Goal: Navigation & Orientation: Find specific page/section

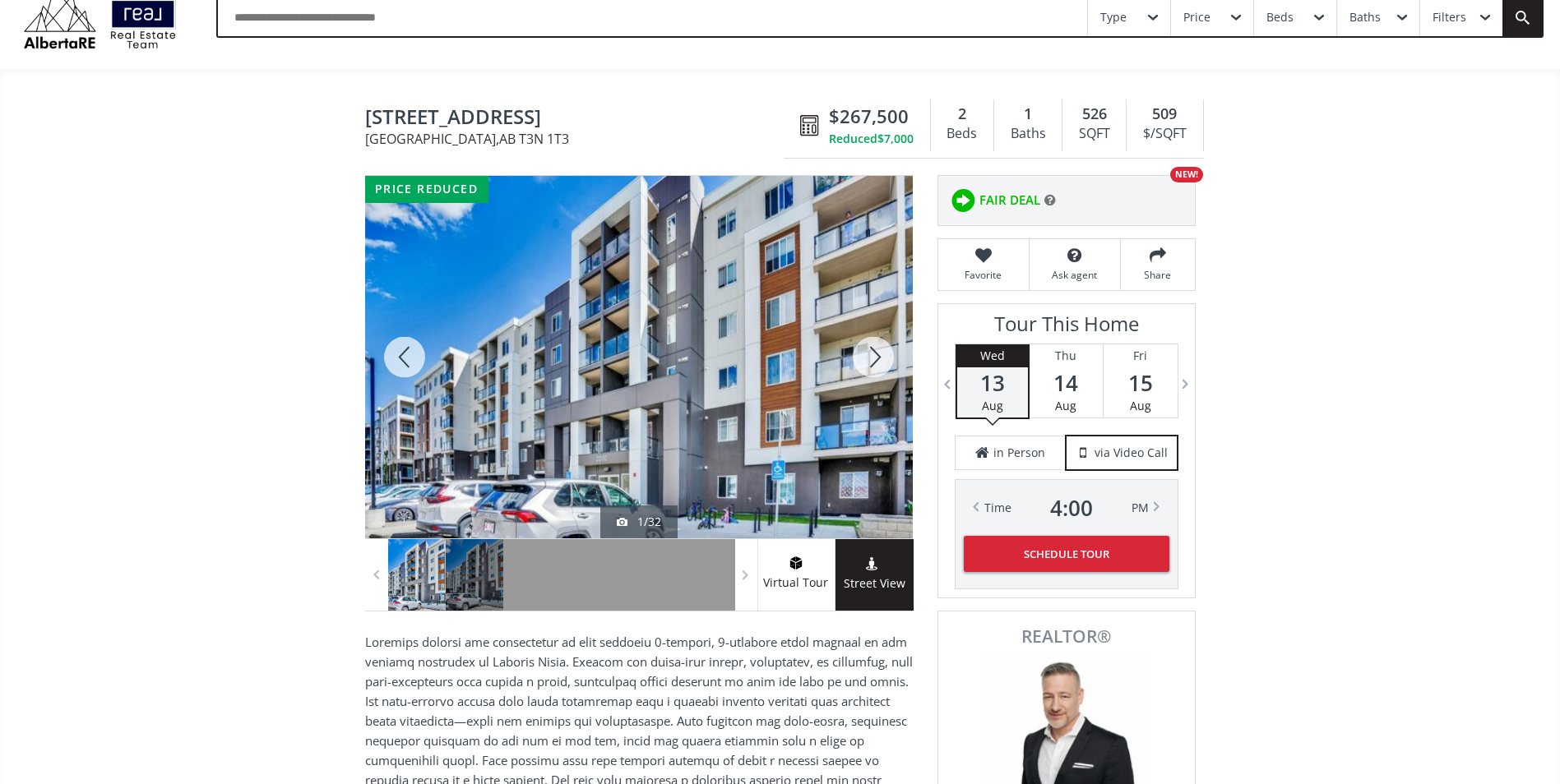
scroll to position [61, 0]
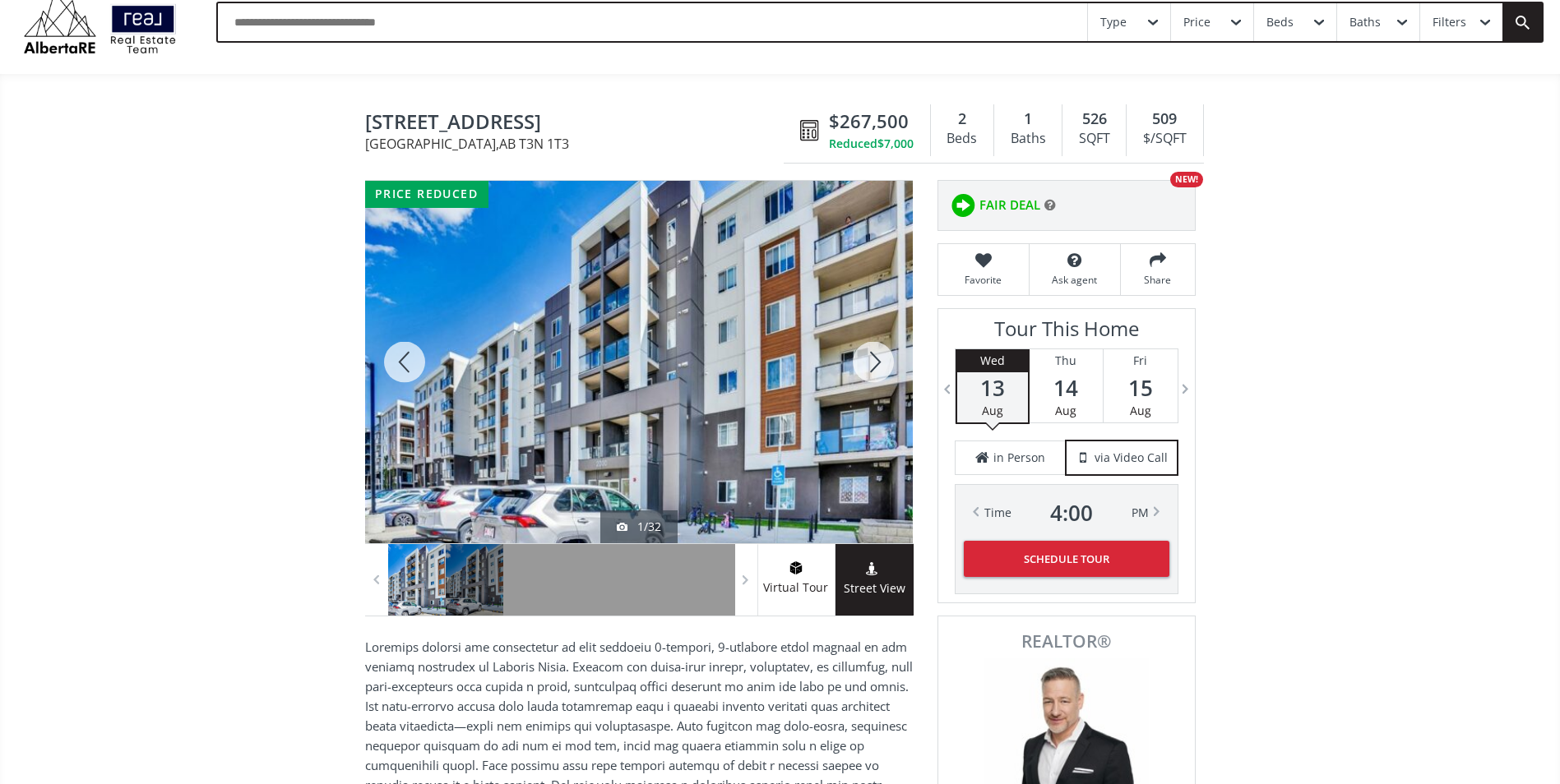
click at [867, 361] on div at bounding box center [873, 362] width 79 height 362
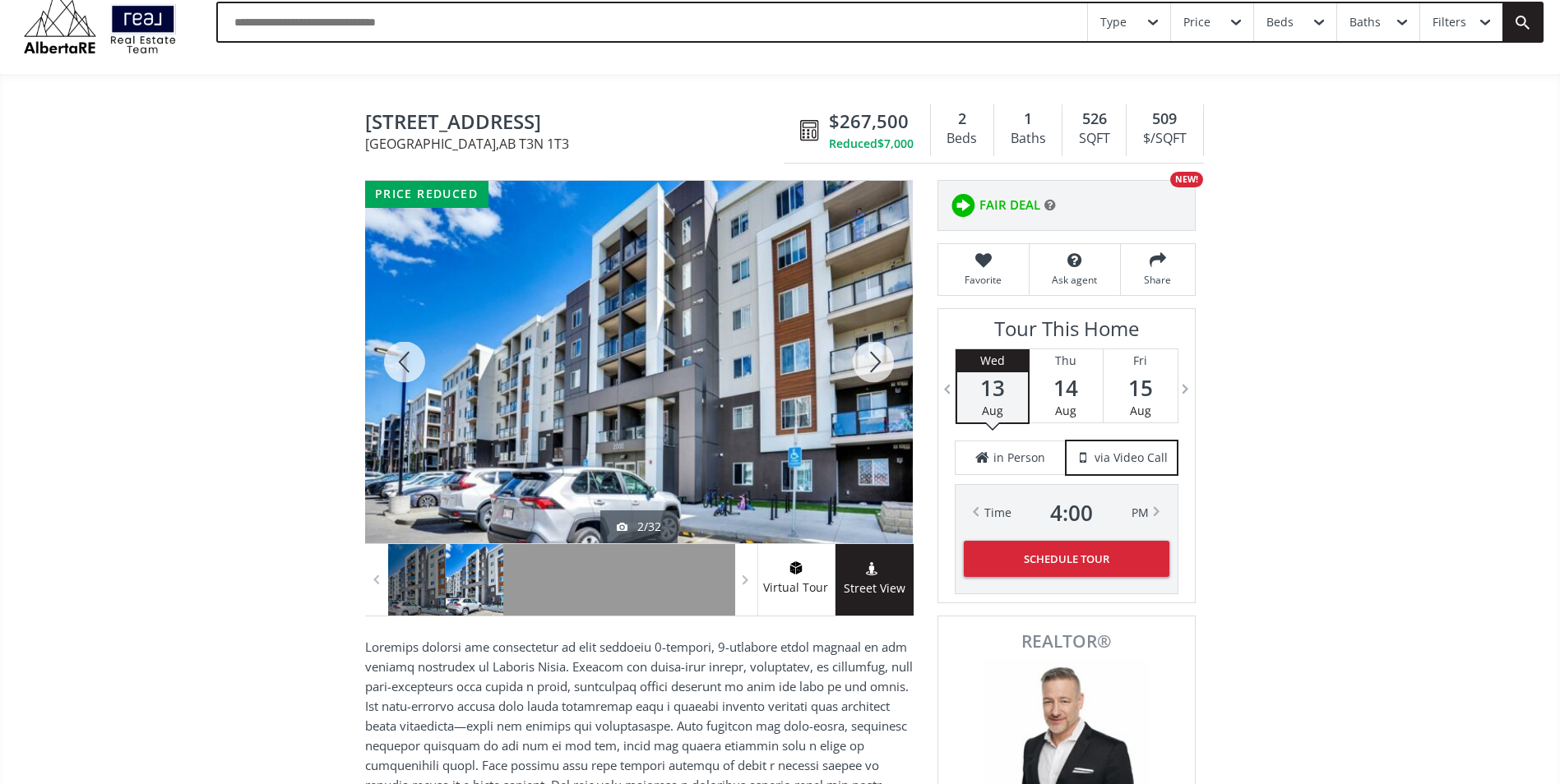
click at [867, 361] on div at bounding box center [873, 362] width 79 height 362
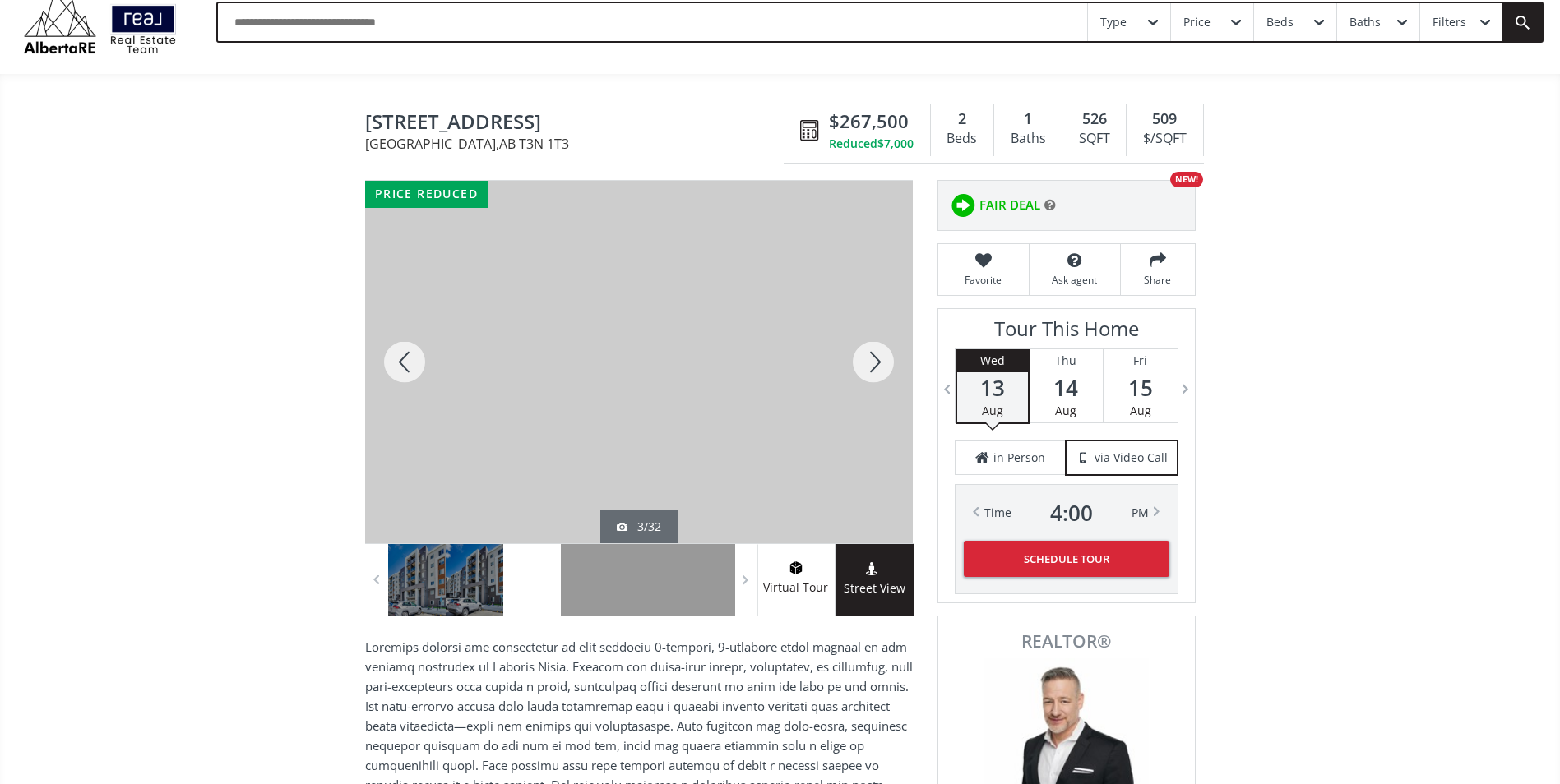
click at [867, 364] on div at bounding box center [873, 362] width 79 height 362
click at [874, 363] on div at bounding box center [873, 362] width 79 height 362
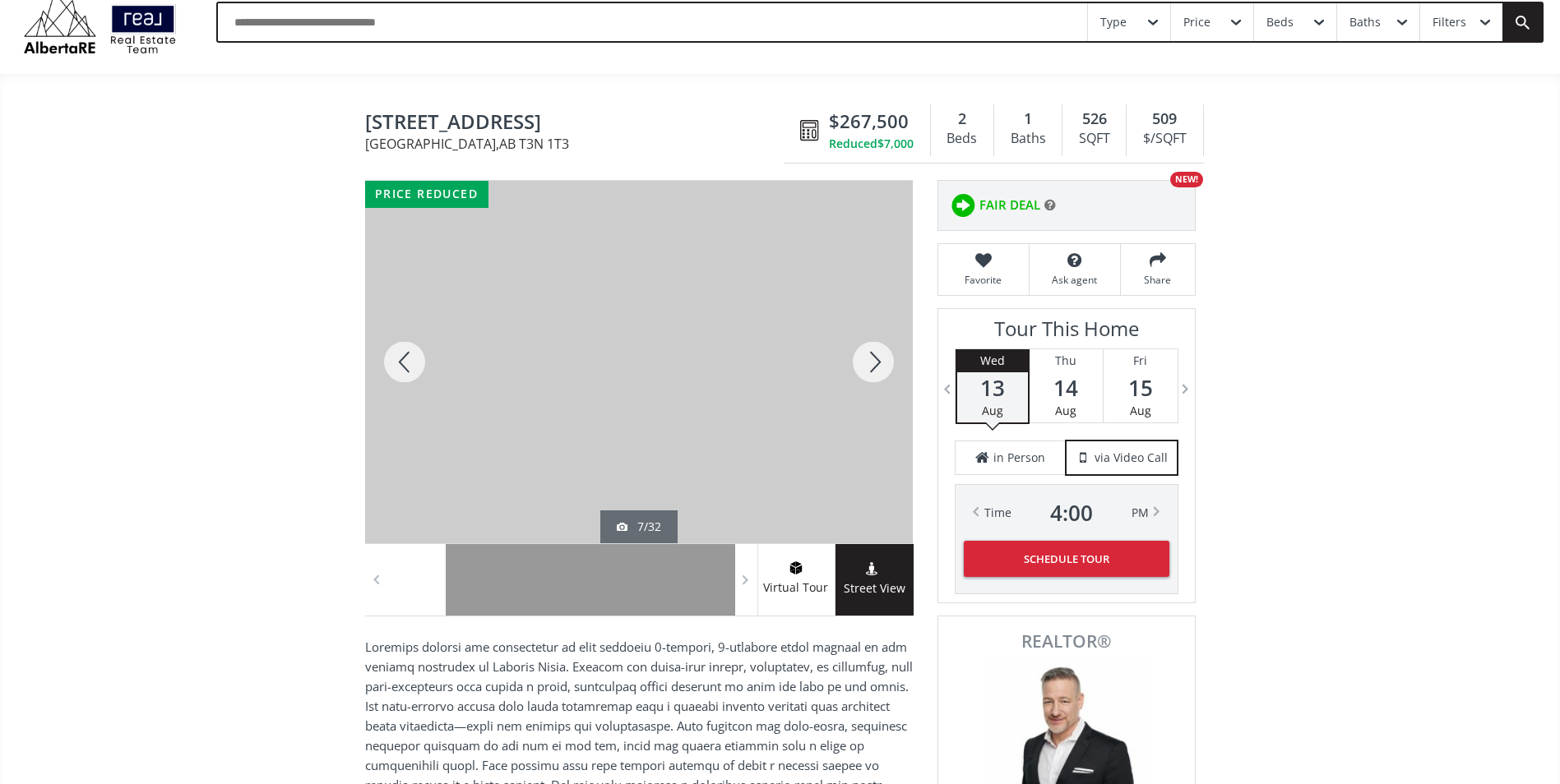
click at [874, 363] on div at bounding box center [873, 362] width 79 height 362
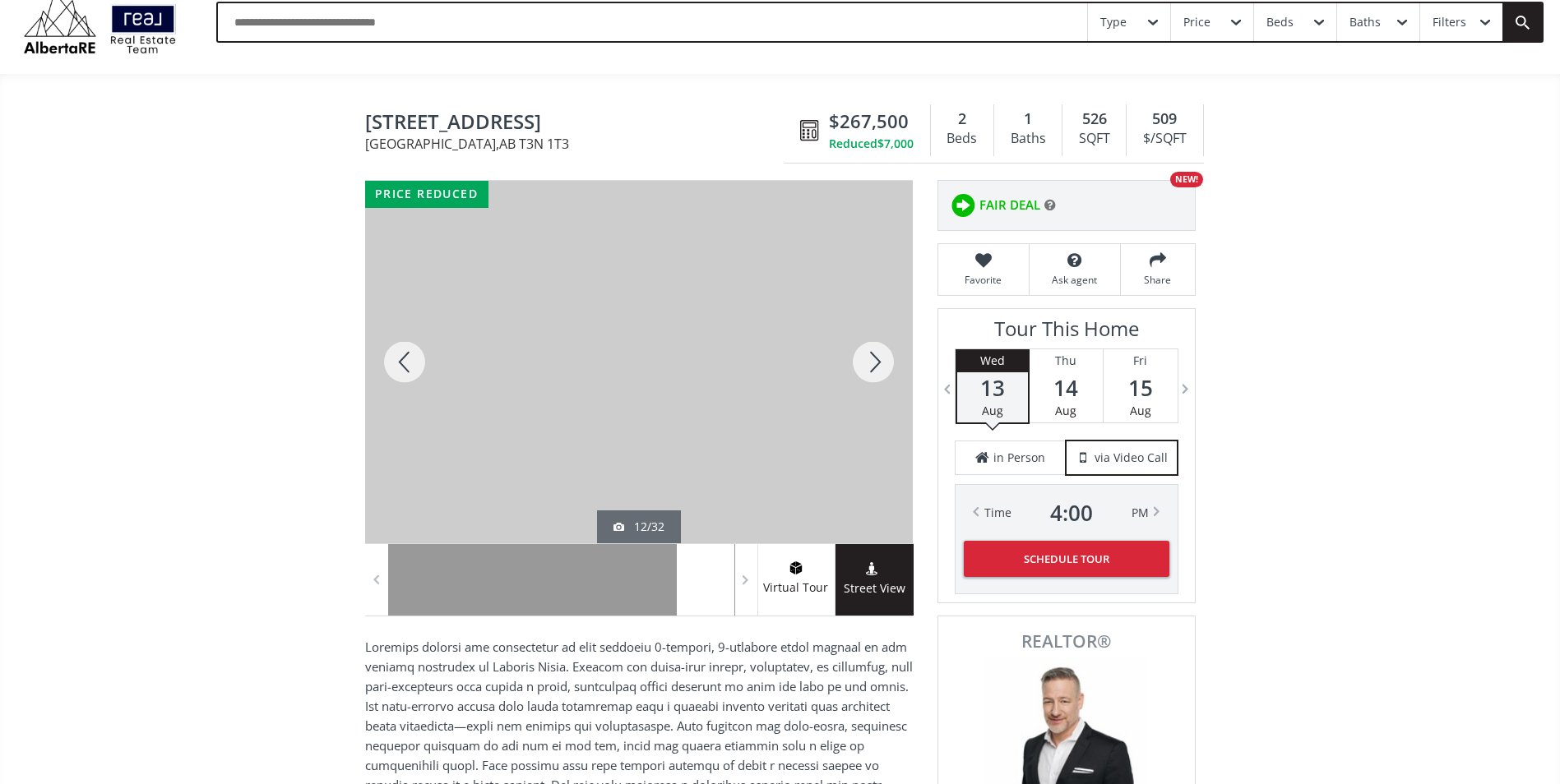
click at [874, 363] on div at bounding box center [873, 362] width 79 height 362
click at [876, 363] on div at bounding box center [873, 362] width 79 height 362
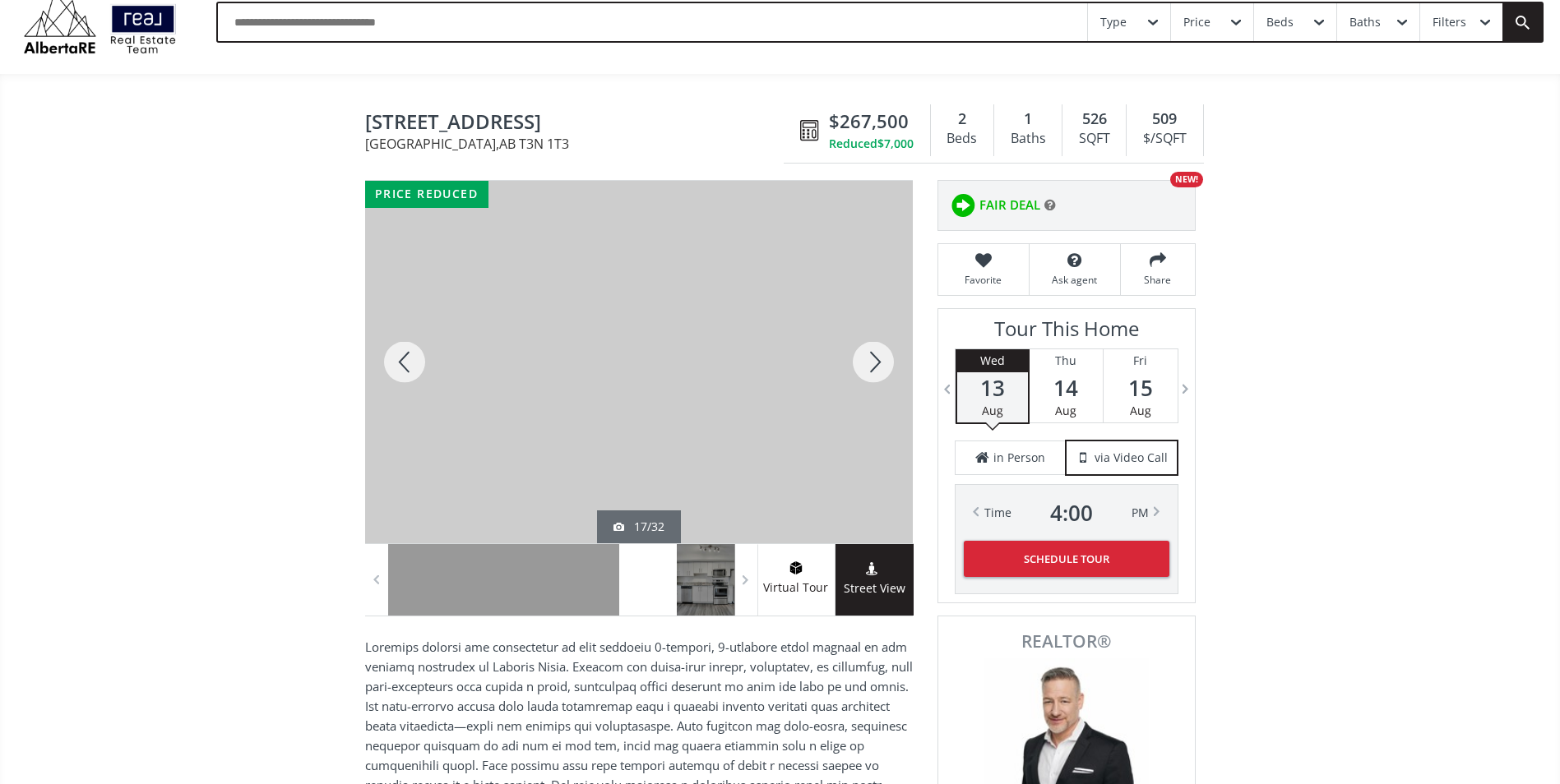
click at [876, 363] on div at bounding box center [873, 362] width 79 height 362
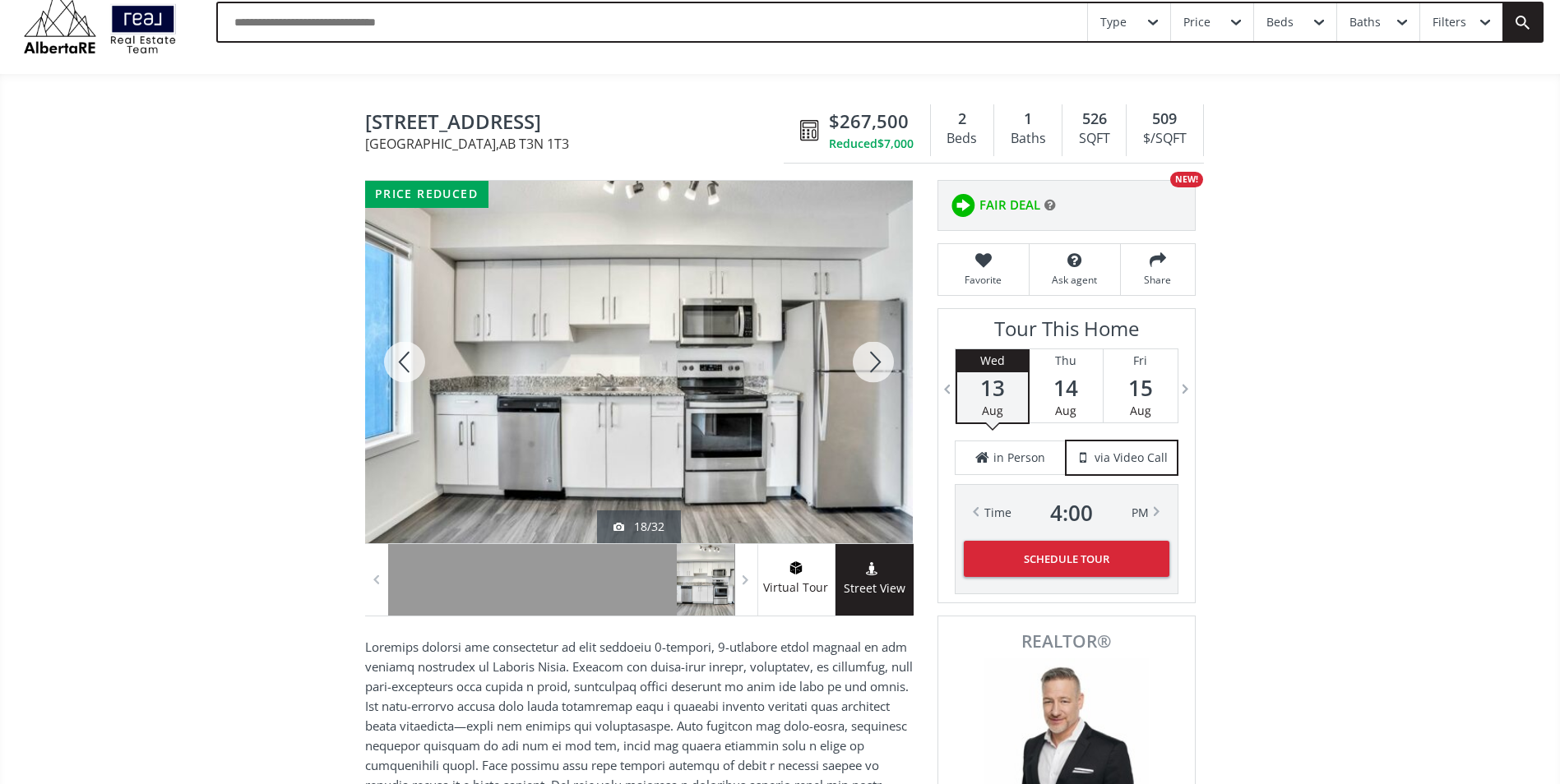
click at [876, 363] on div at bounding box center [873, 362] width 79 height 362
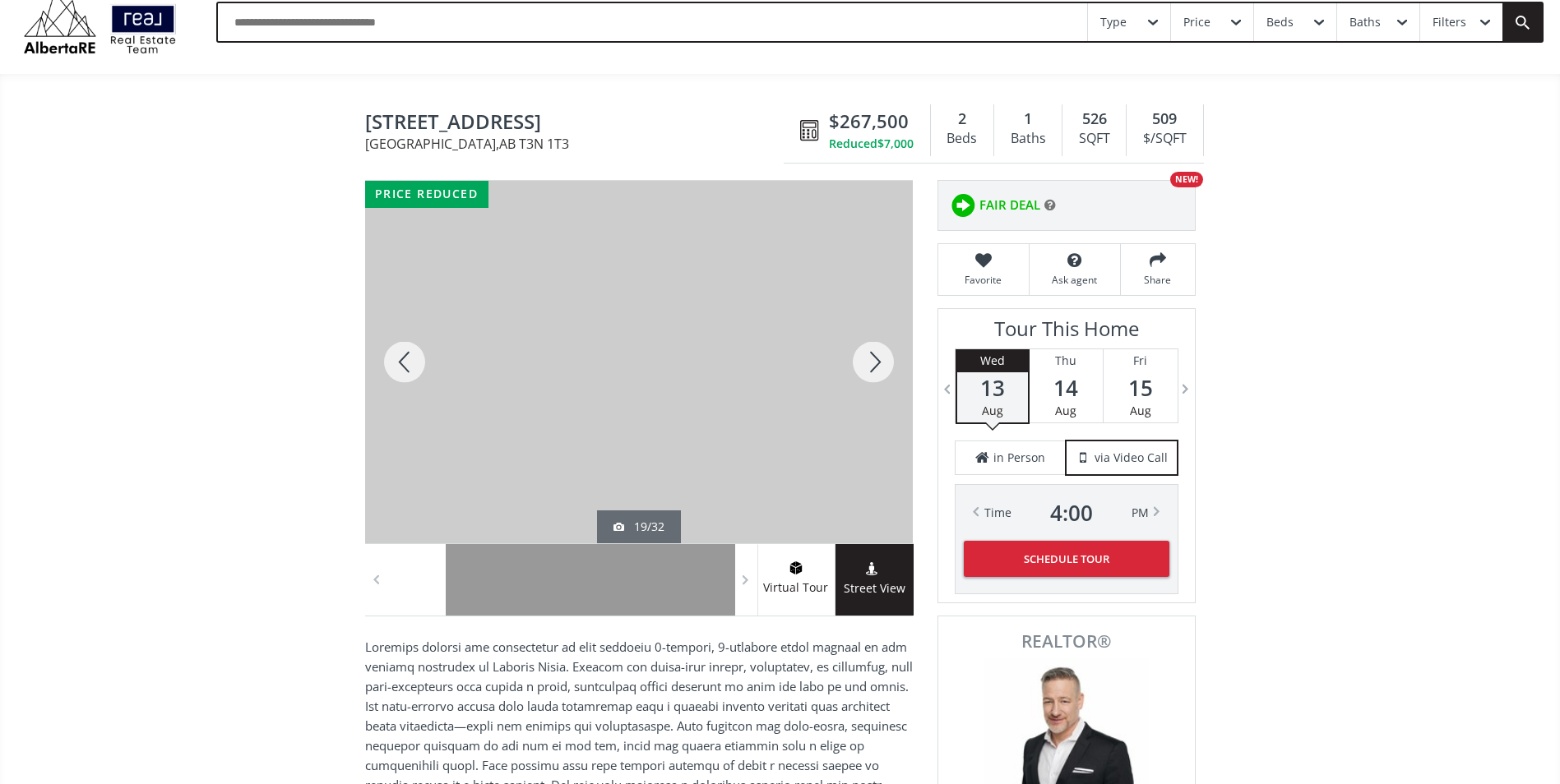
click at [876, 363] on div at bounding box center [873, 362] width 79 height 362
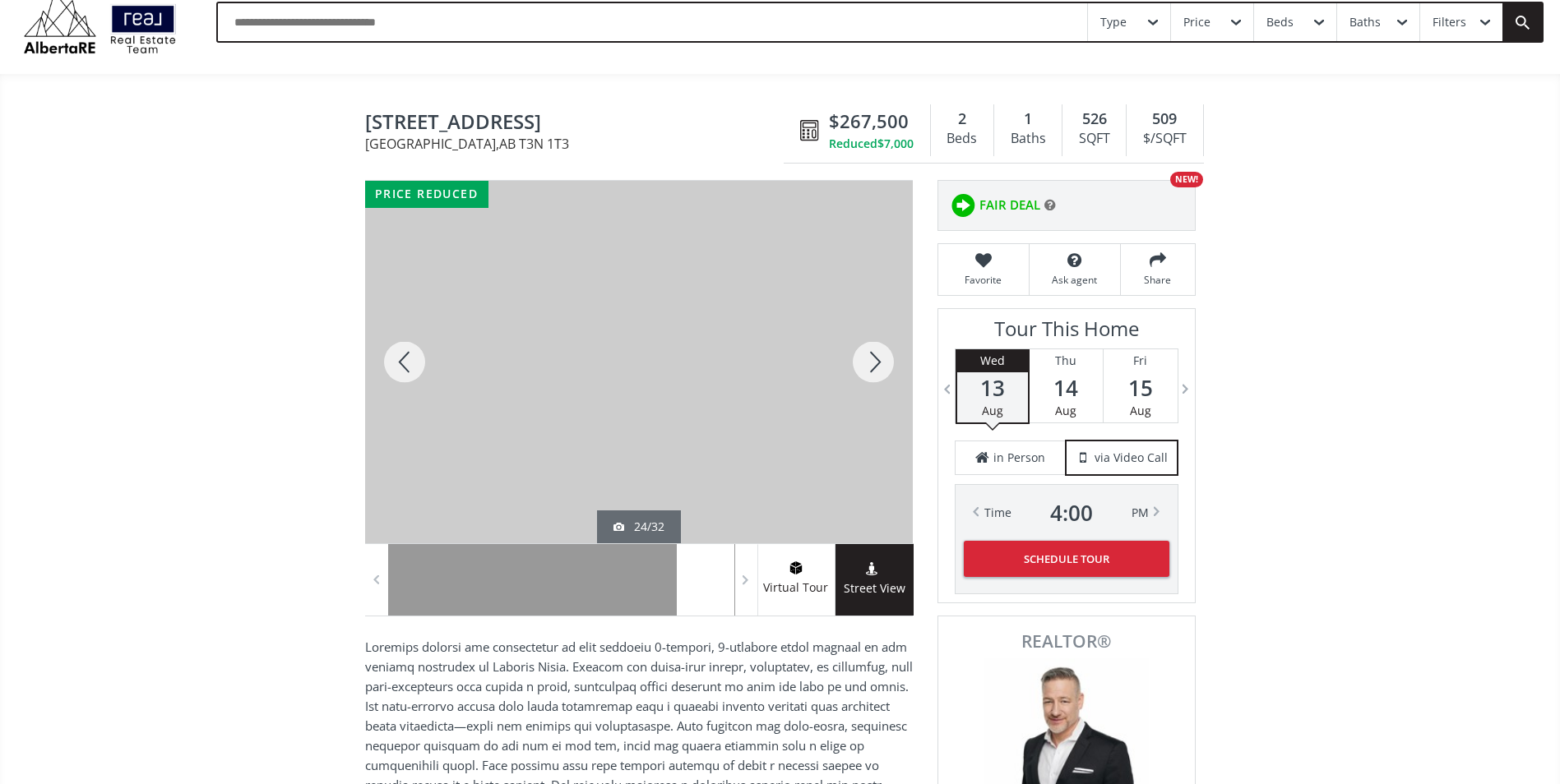
click at [876, 363] on div at bounding box center [873, 362] width 79 height 362
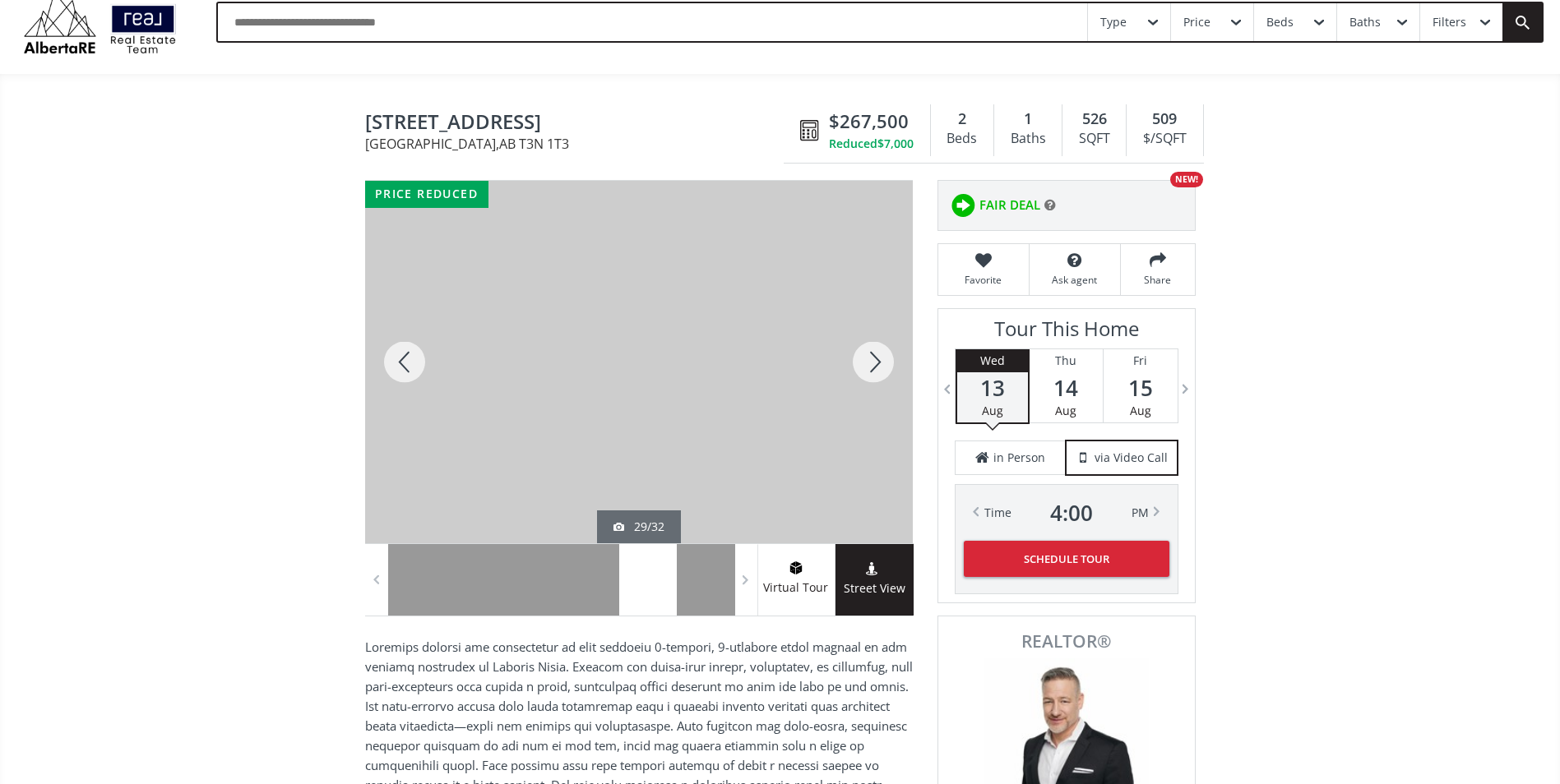
click at [876, 363] on div at bounding box center [873, 362] width 79 height 362
click at [876, 365] on div at bounding box center [873, 362] width 79 height 362
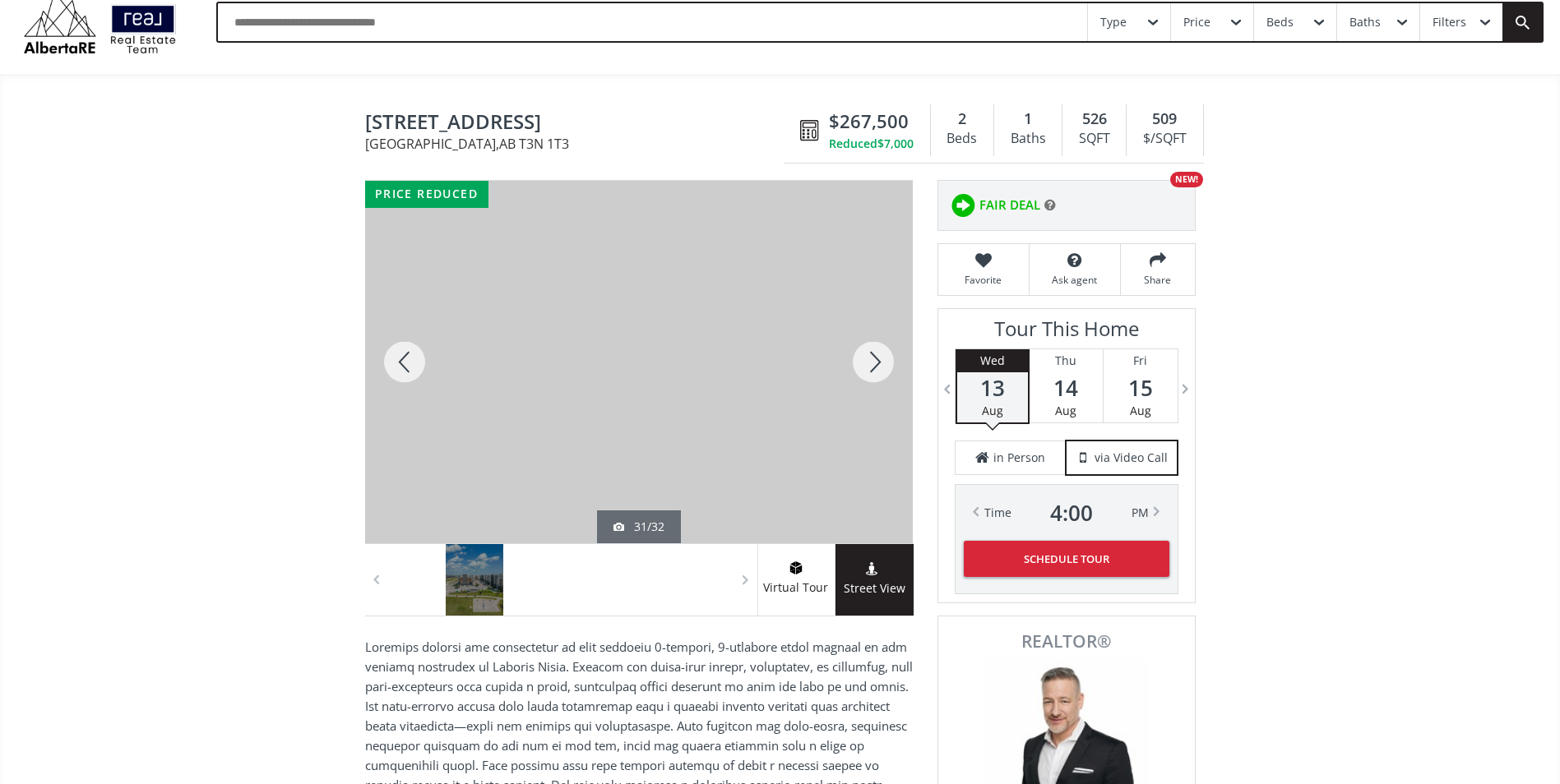
click at [876, 365] on div at bounding box center [873, 362] width 79 height 362
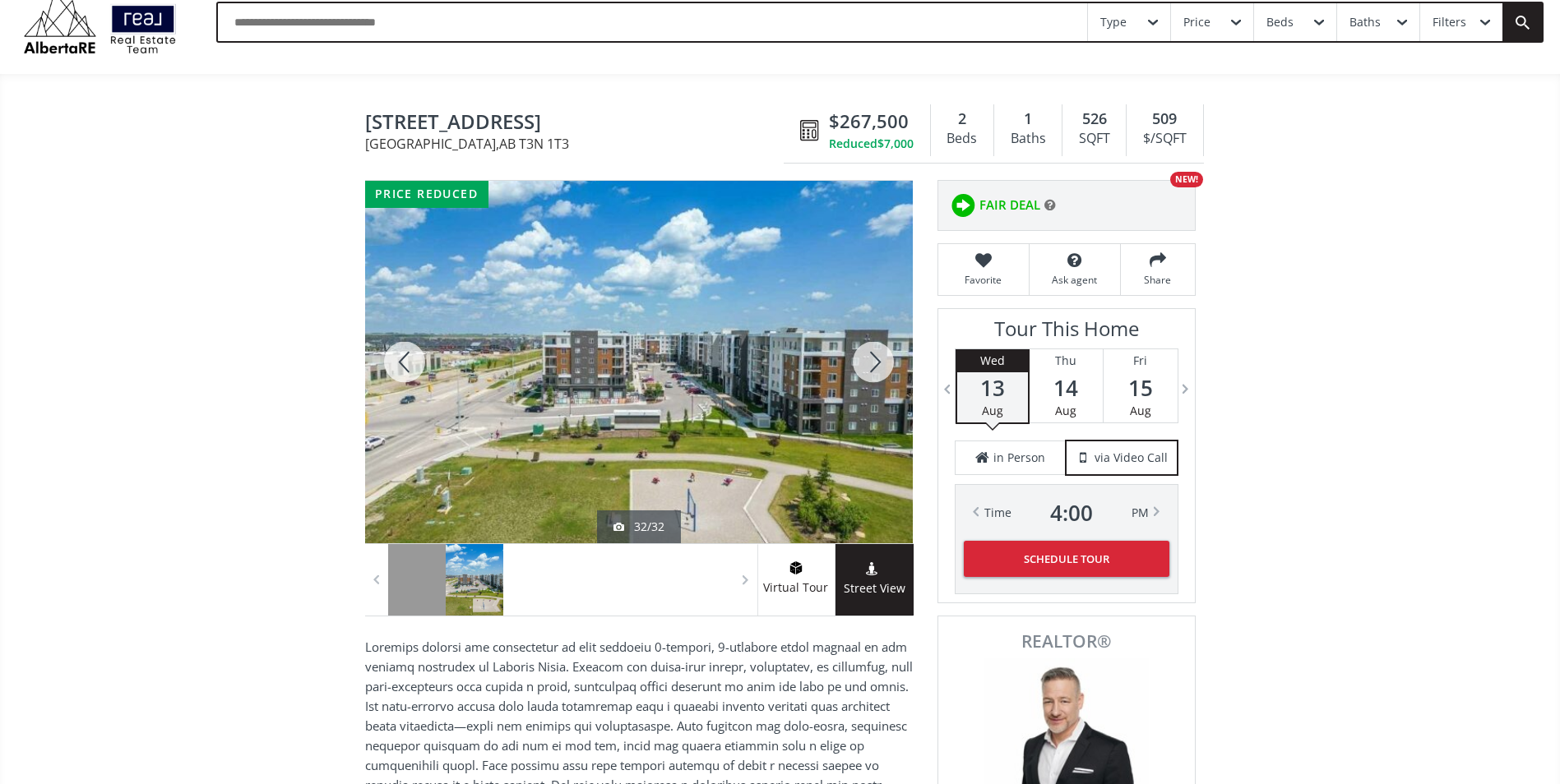
click at [871, 360] on div at bounding box center [873, 362] width 79 height 362
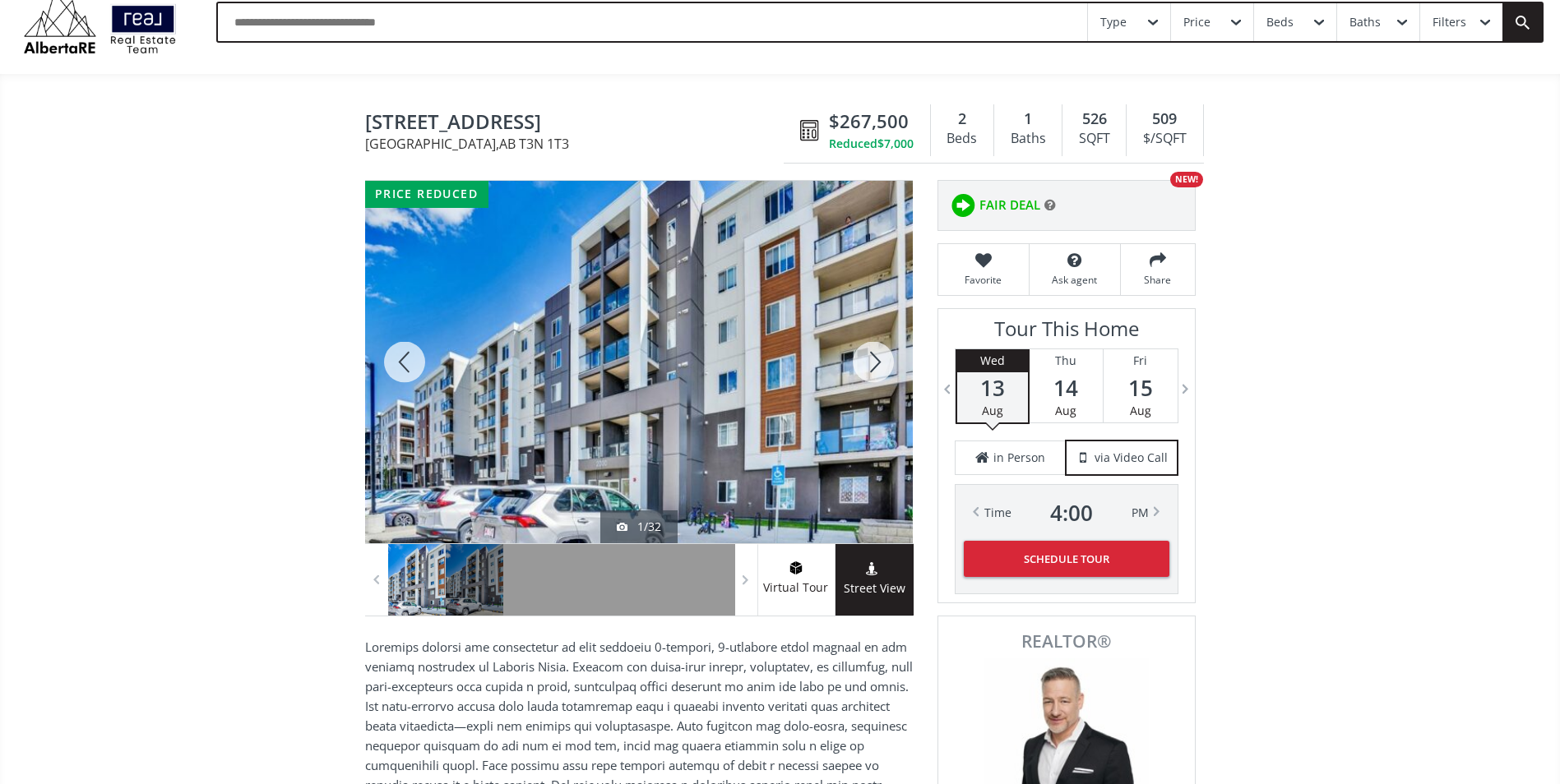
click at [871, 362] on div at bounding box center [873, 362] width 79 height 362
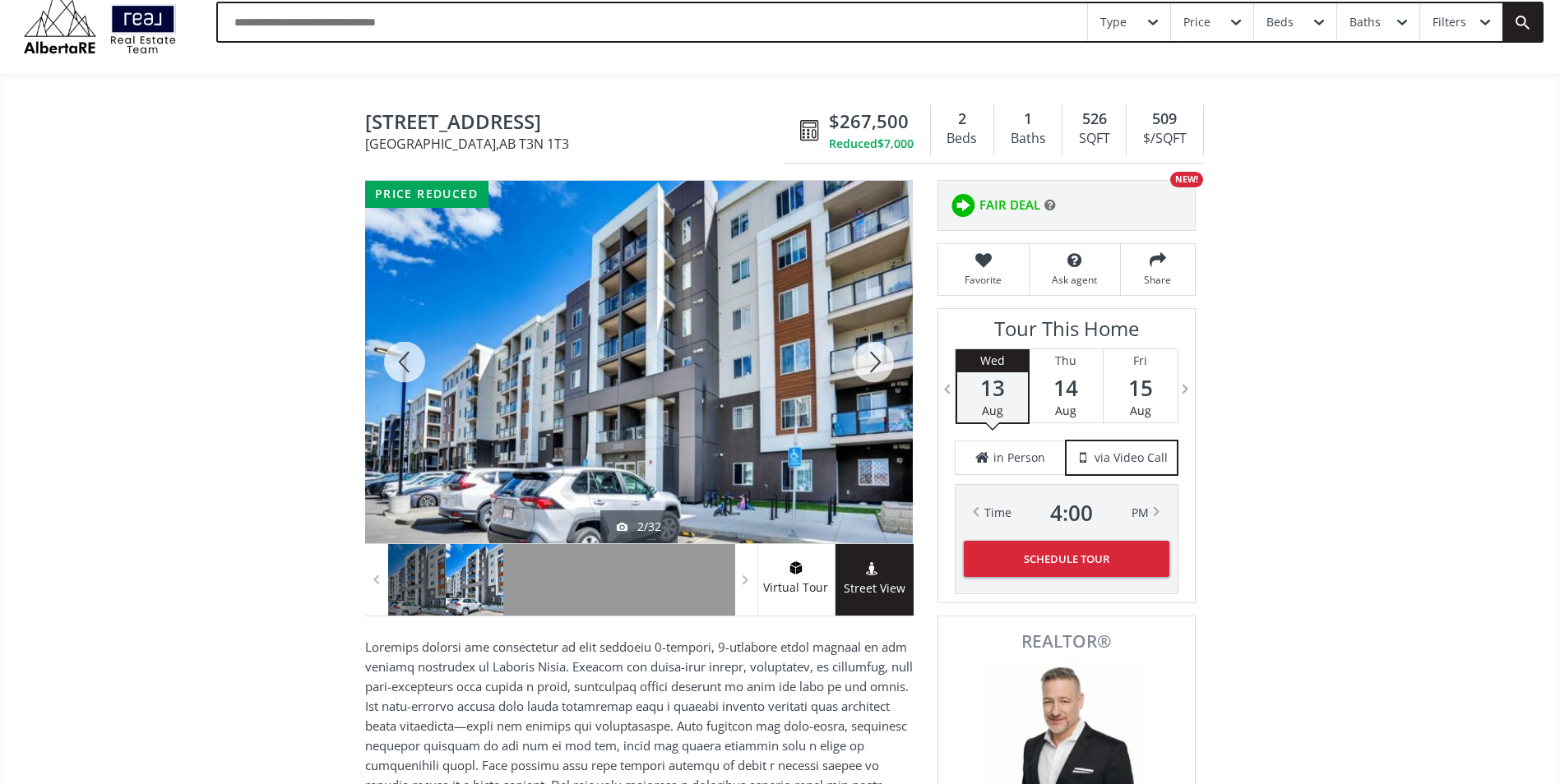
click at [874, 369] on div at bounding box center [873, 362] width 79 height 362
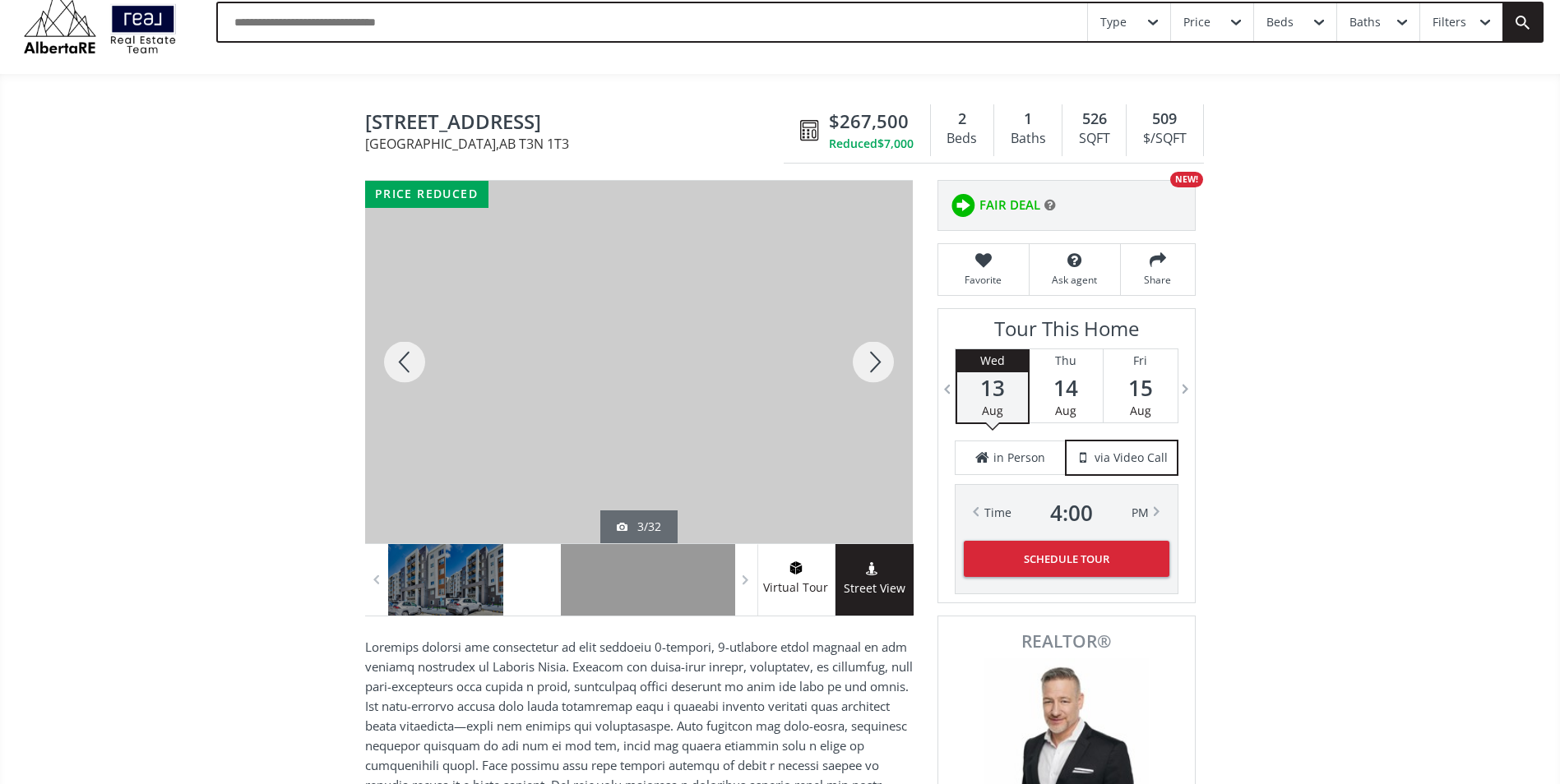
click at [874, 369] on div at bounding box center [873, 362] width 79 height 362
